Goal: Task Accomplishment & Management: Complete application form

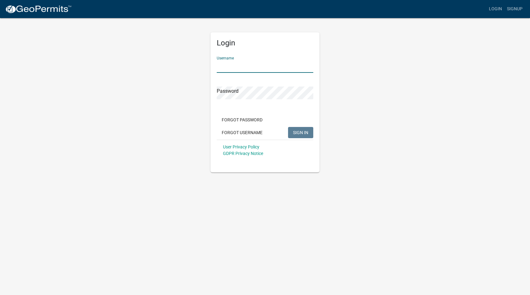
click at [265, 66] on input "Username" at bounding box center [265, 66] width 96 height 13
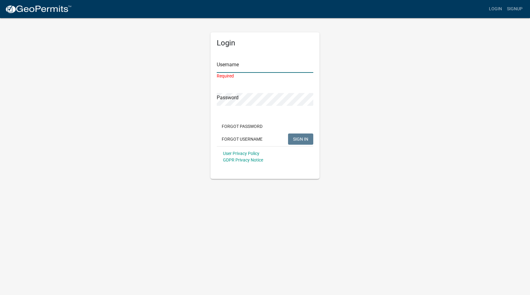
type input "Kona Ice"
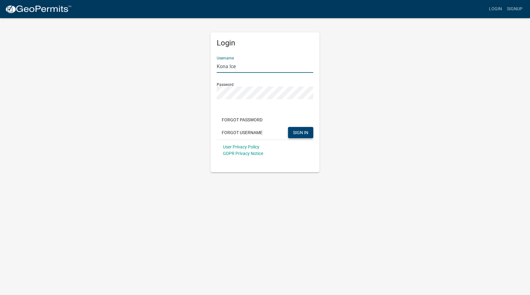
click at [300, 127] on button "SIGN IN" at bounding box center [300, 132] width 25 height 11
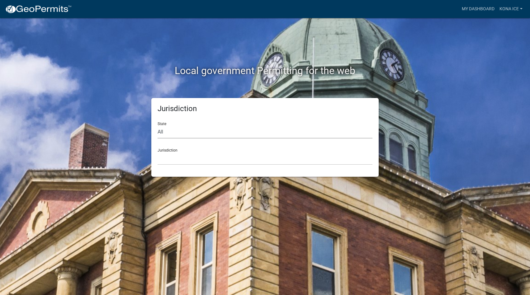
click at [239, 133] on select "All [US_STATE] [US_STATE] [US_STATE] [US_STATE] [US_STATE] [US_STATE] [US_STATE…" at bounding box center [264, 132] width 215 height 13
select select "[US_STATE]"
click at [157, 126] on select "All [US_STATE] [US_STATE] [US_STATE] [US_STATE] [US_STATE] [US_STATE] [US_STATE…" at bounding box center [264, 132] width 215 height 13
click at [193, 159] on select "[GEOGRAPHIC_DATA], [US_STATE] [GEOGRAPHIC_DATA], [US_STATE]" at bounding box center [264, 158] width 215 height 13
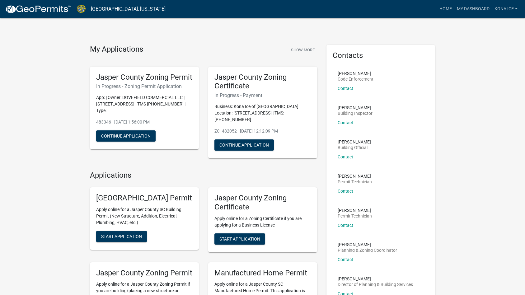
click at [138, 91] on div "Jasper County Zoning Permit In Progress - Zoning Permit Application App: | Owne…" at bounding box center [144, 108] width 109 height 83
click at [138, 142] on button "Continue Application" at bounding box center [125, 135] width 59 height 11
click at [261, 139] on button "Continue Application" at bounding box center [243, 144] width 59 height 11
